Goal: Transaction & Acquisition: Book appointment/travel/reservation

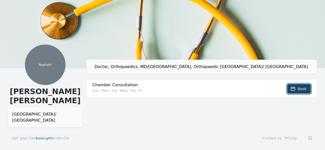
click at [296, 90] on button "Book" at bounding box center [299, 89] width 24 height 10
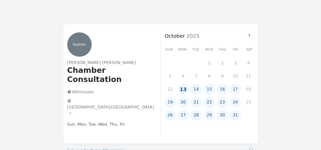
click at [183, 89] on button "13" at bounding box center [183, 89] width 11 height 11
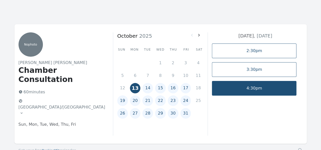
click at [251, 87] on link "4:30pm" at bounding box center [254, 88] width 84 height 15
